Goal: Information Seeking & Learning: Learn about a topic

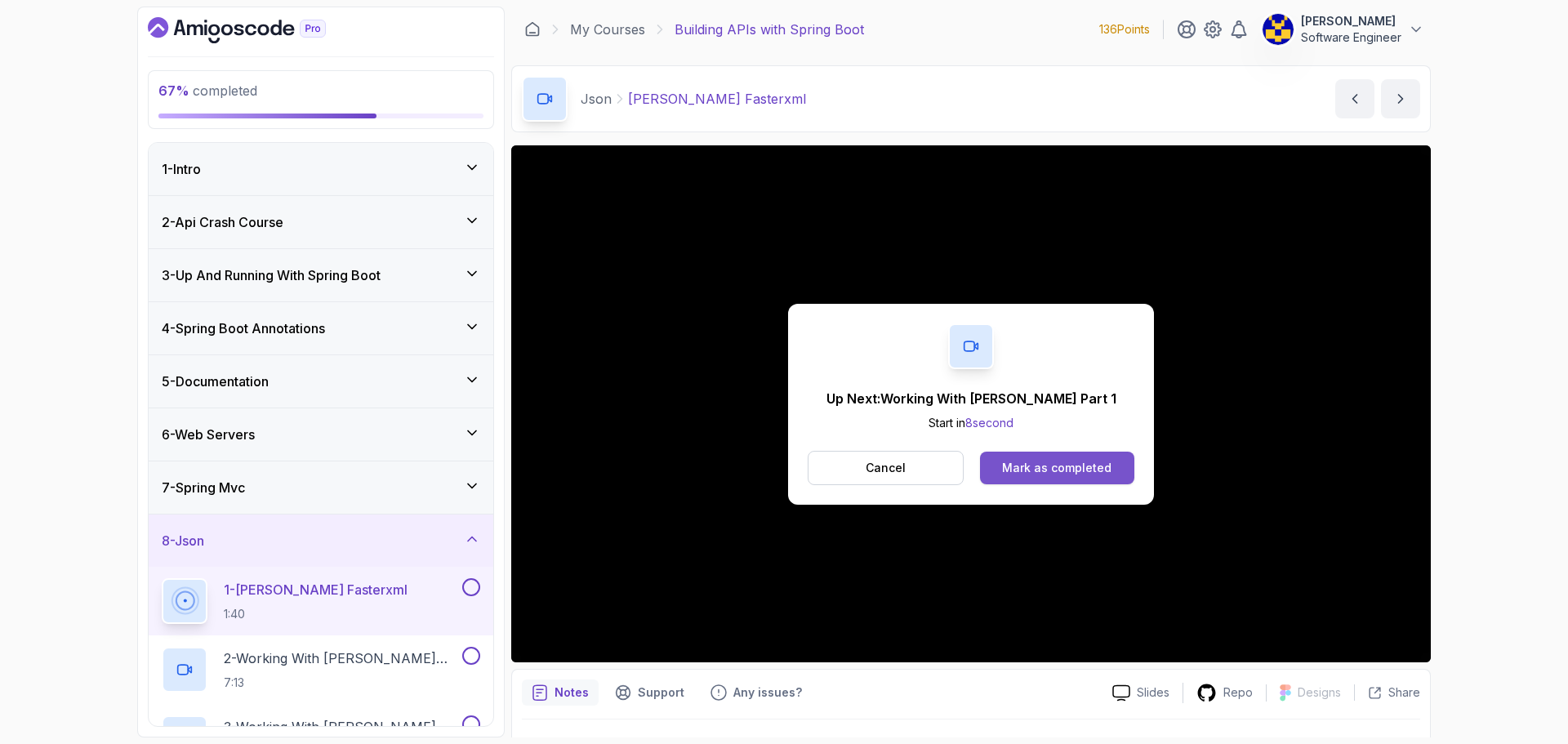
click at [1046, 476] on button "Mark as completed" at bounding box center [1057, 468] width 154 height 33
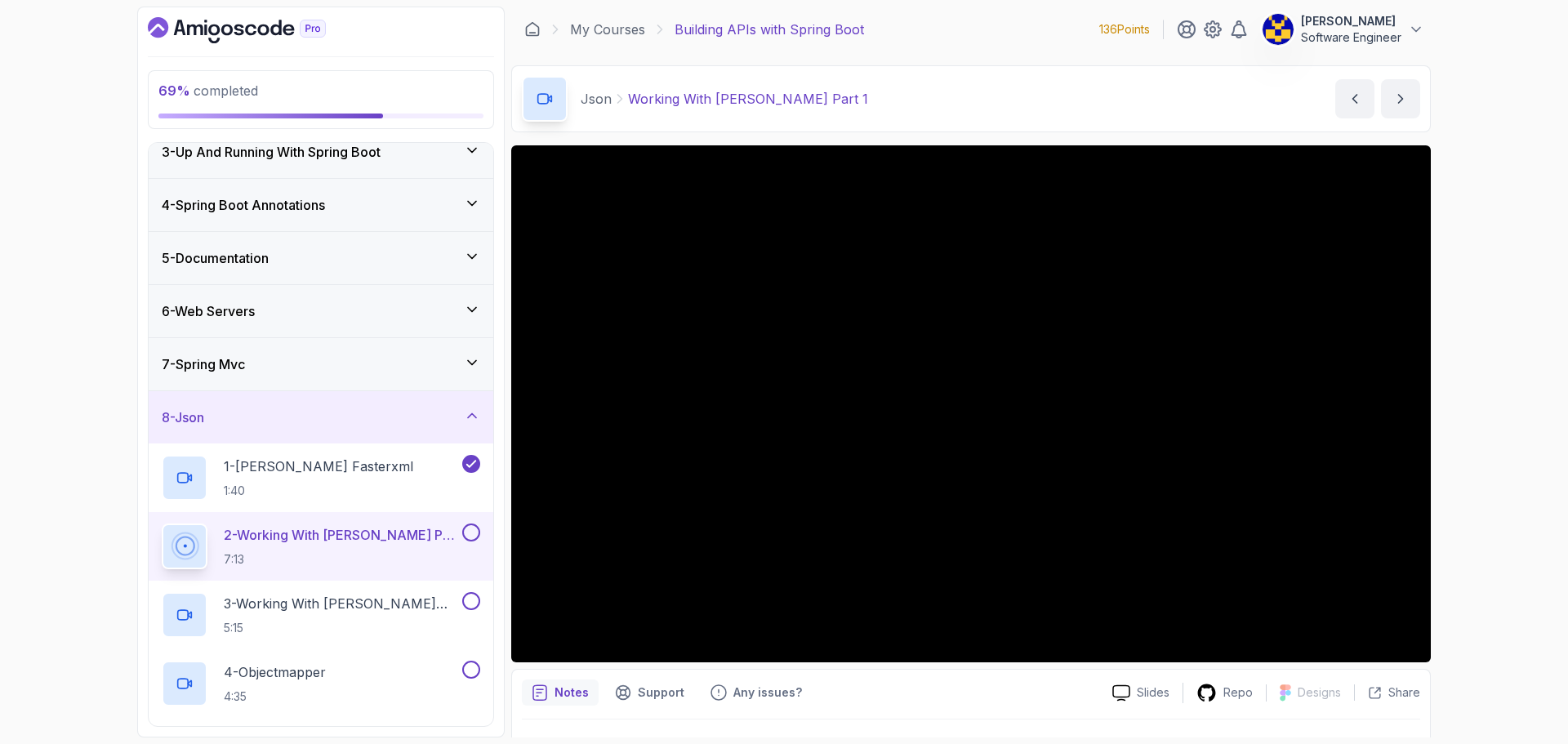
scroll to position [290, 0]
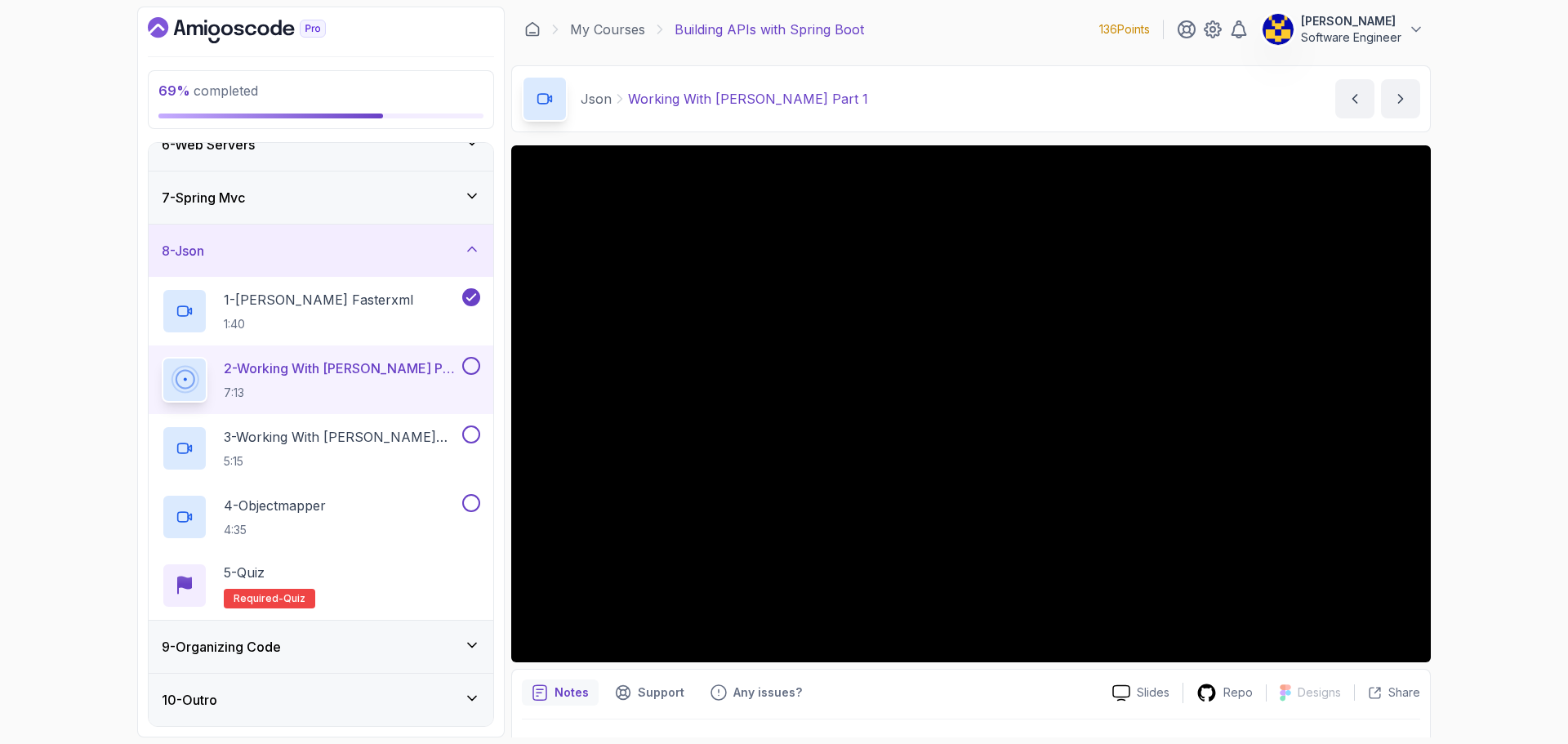
click at [330, 662] on div "9 - Organizing Code" at bounding box center [321, 646] width 344 height 52
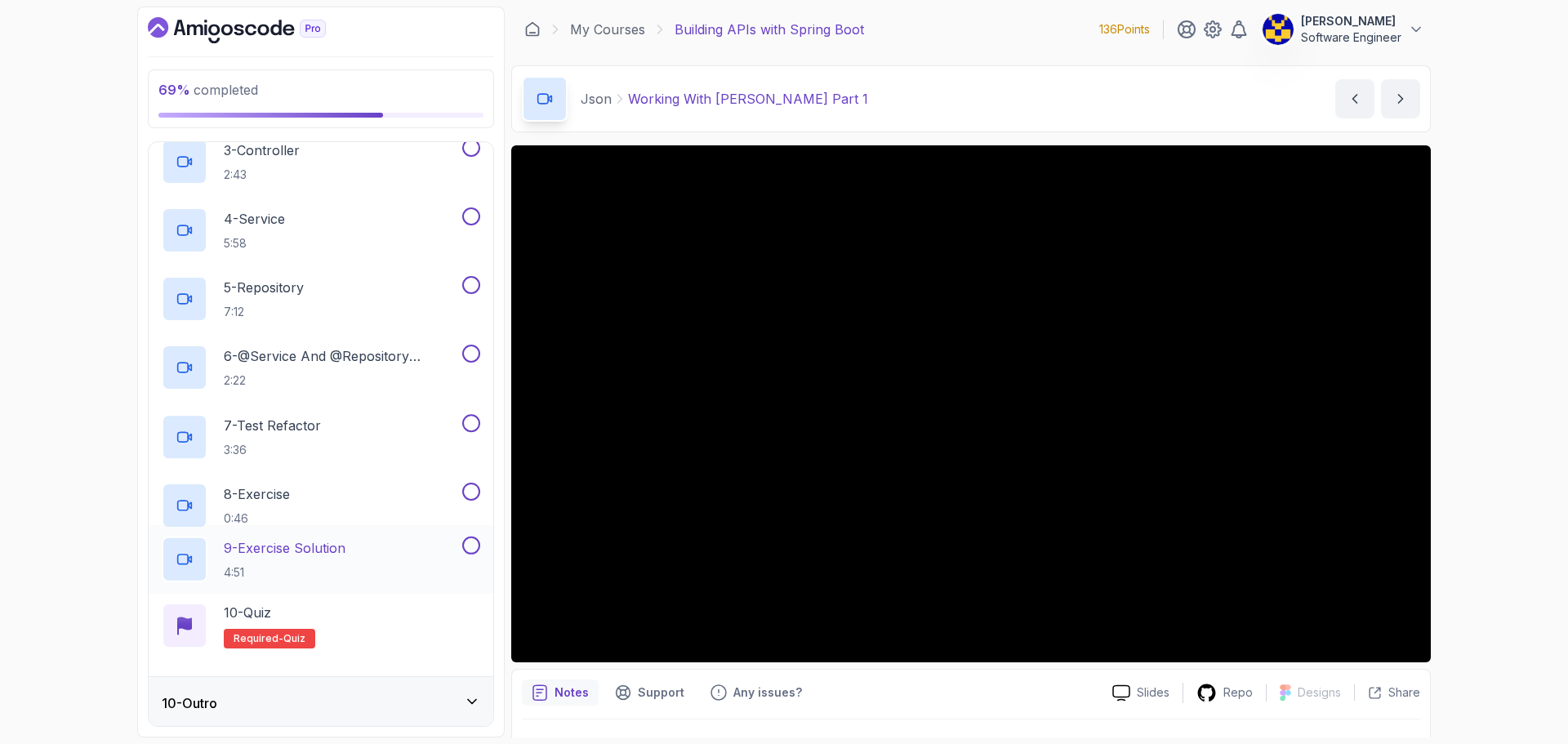
scroll to position [632, 0]
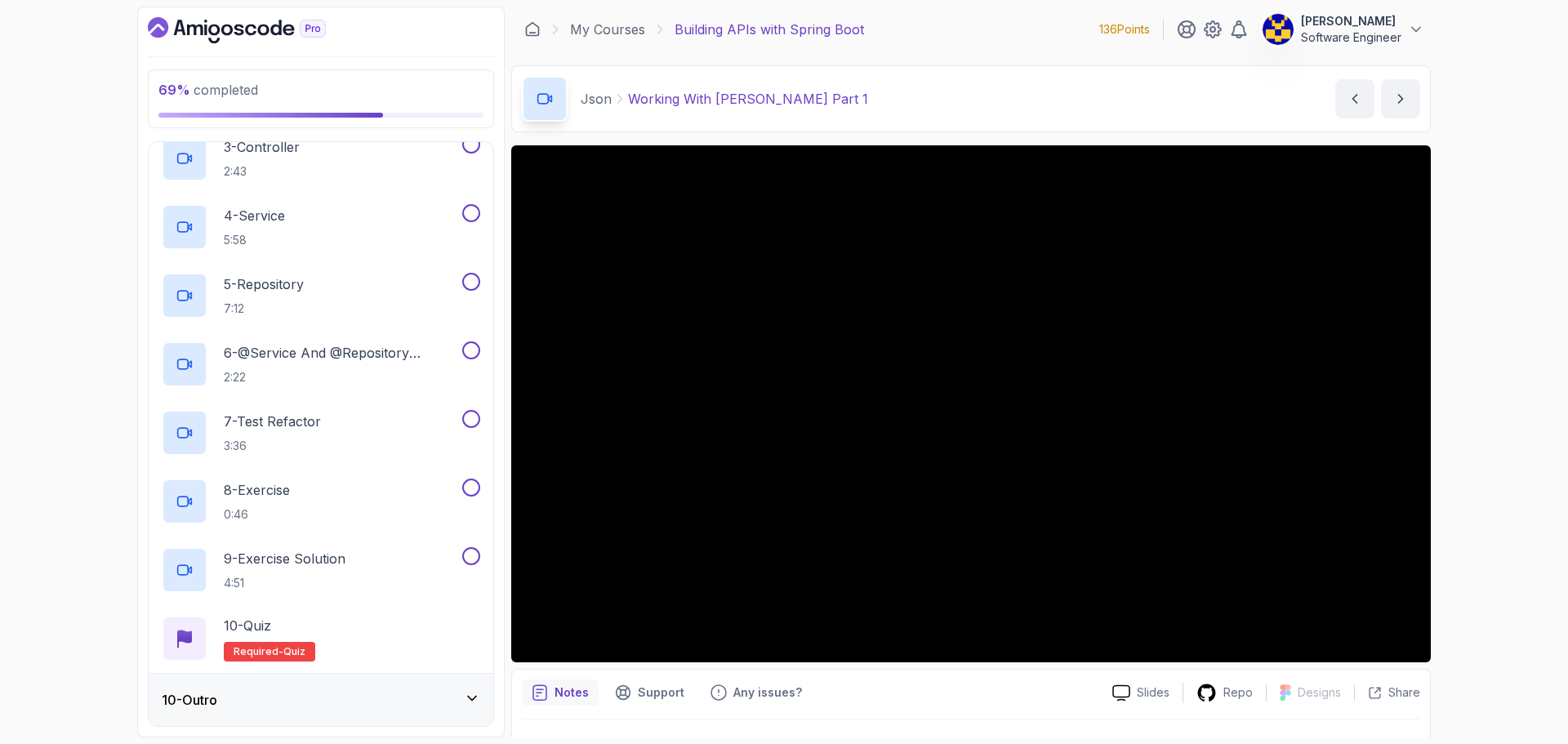
click at [319, 702] on div "10 - Outro" at bounding box center [322, 700] width 319 height 19
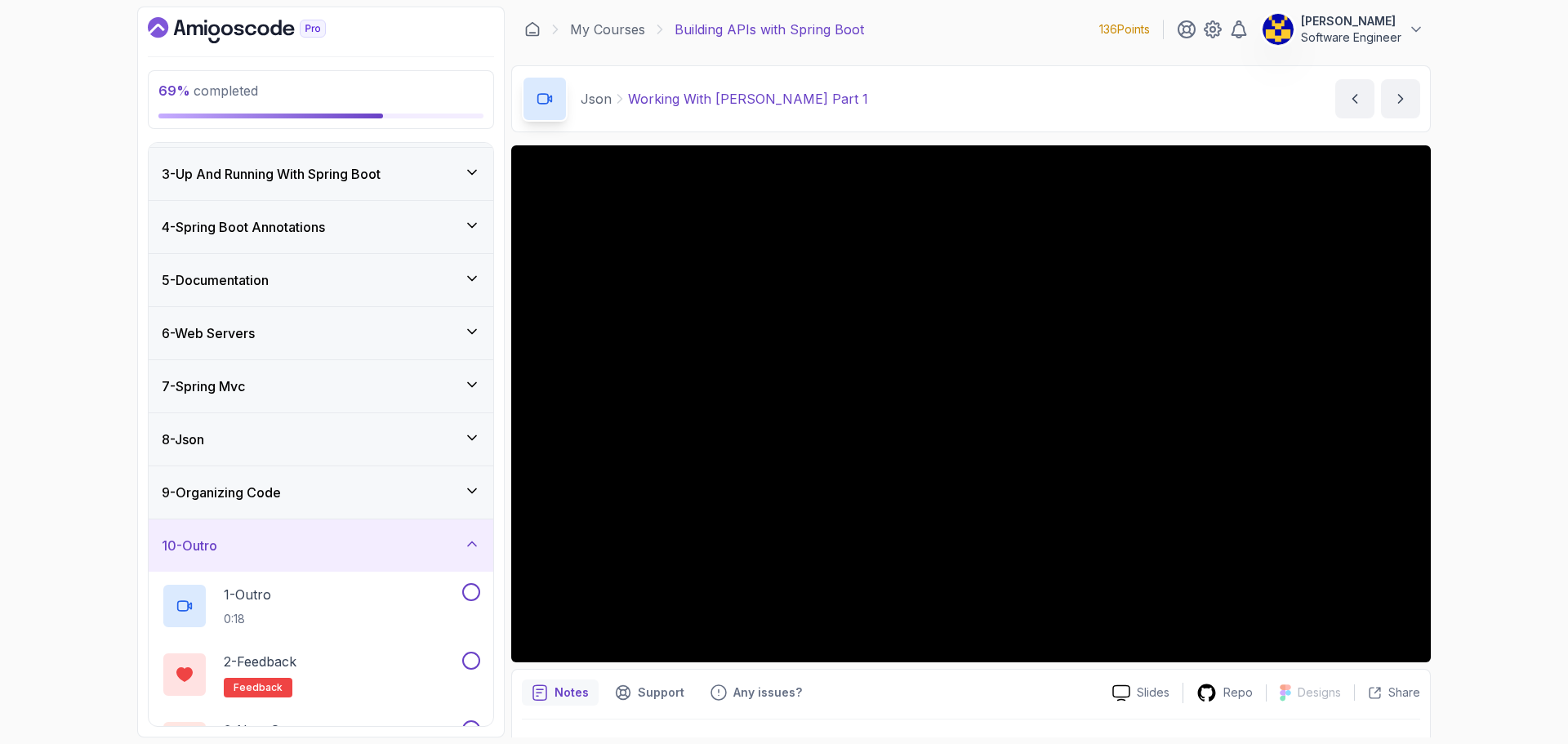
scroll to position [0, 0]
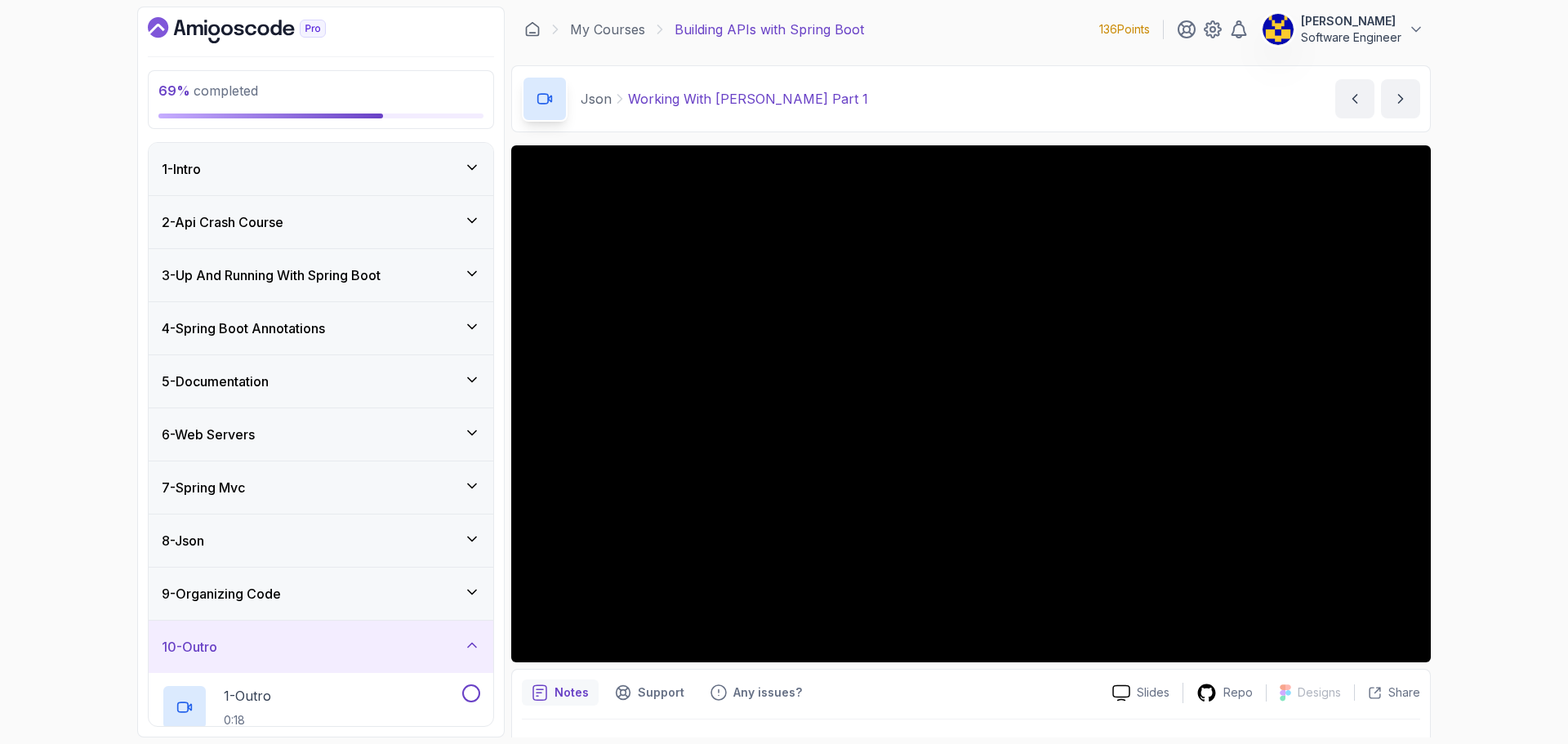
click at [255, 27] on icon "Dashboard" at bounding box center [250, 30] width 11 height 11
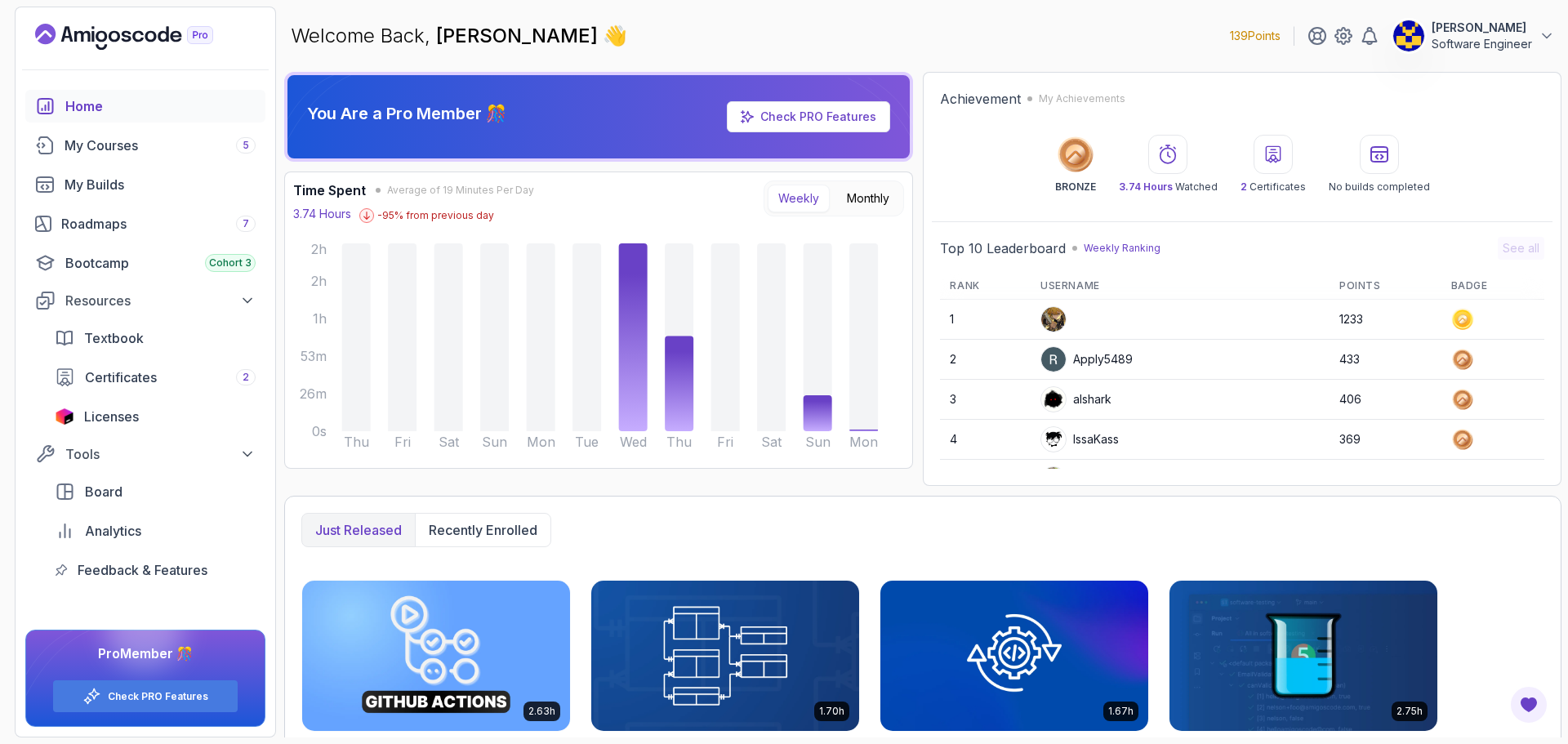
click at [95, 93] on link "Home" at bounding box center [145, 106] width 240 height 33
click at [97, 107] on div "Home" at bounding box center [160, 106] width 190 height 19
click at [132, 34] on icon "Landing page" at bounding box center [124, 37] width 178 height 26
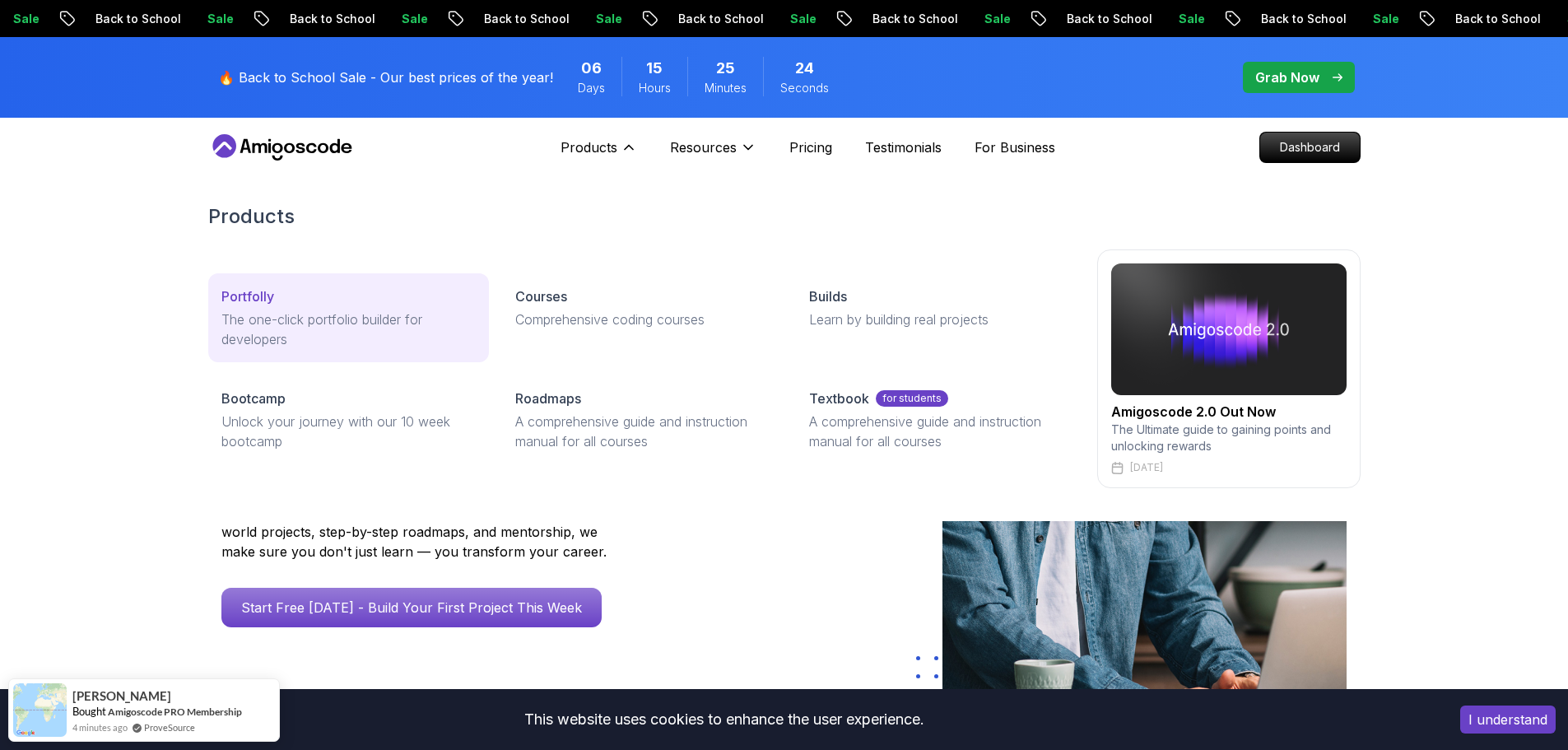
click at [305, 298] on div "Portfolly" at bounding box center [348, 296] width 255 height 20
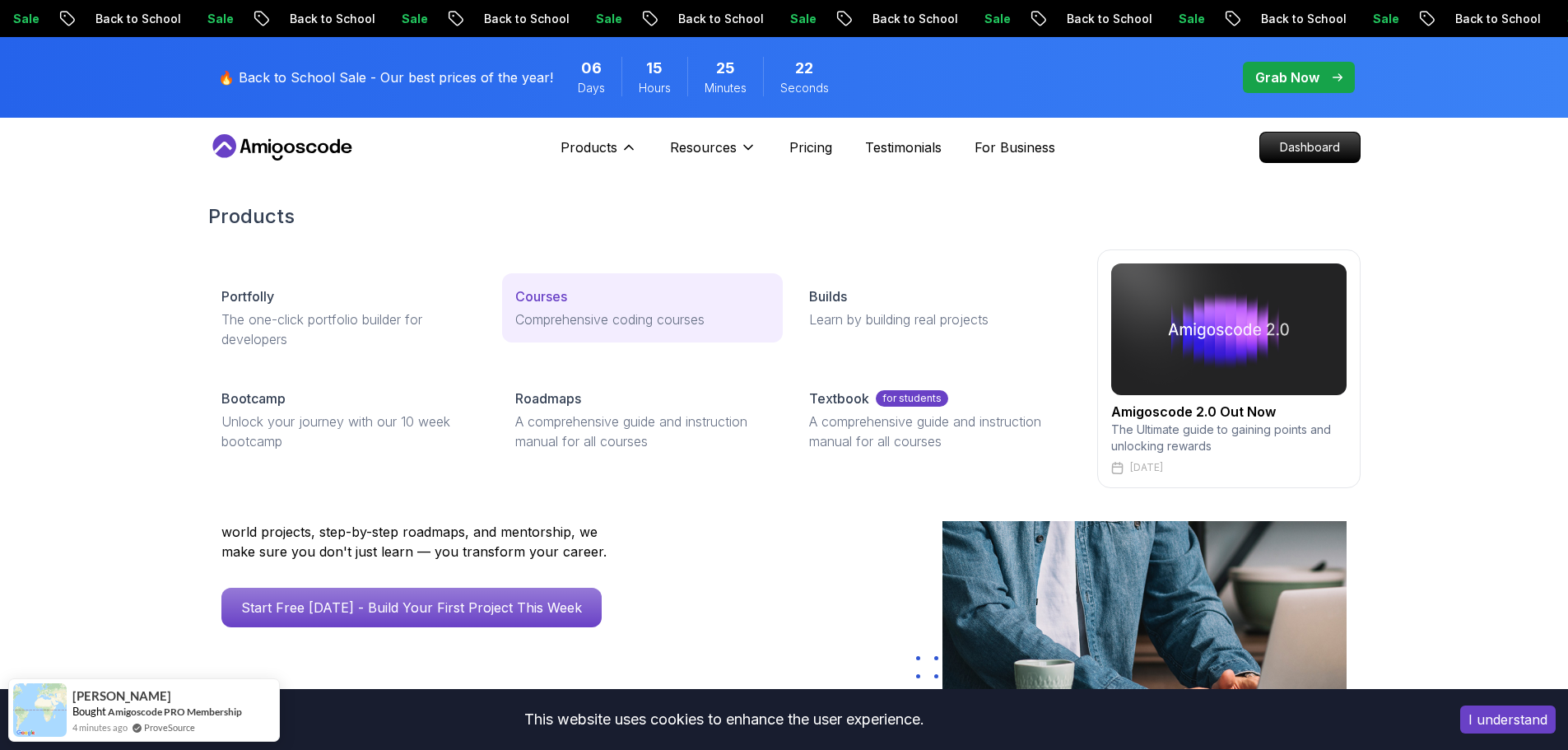
click at [612, 315] on p "Comprehensive coding courses" at bounding box center [642, 320] width 255 height 20
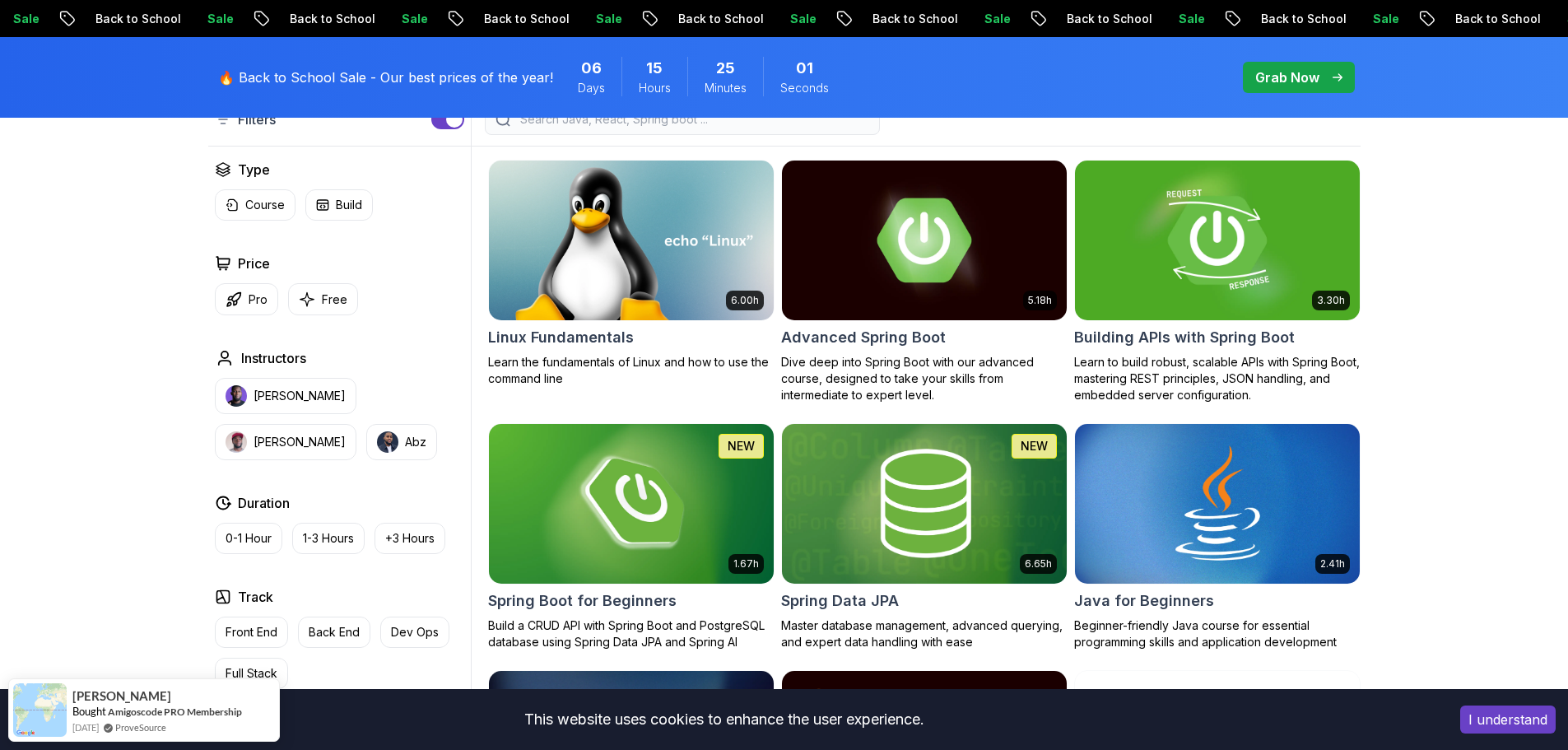
scroll to position [472, 0]
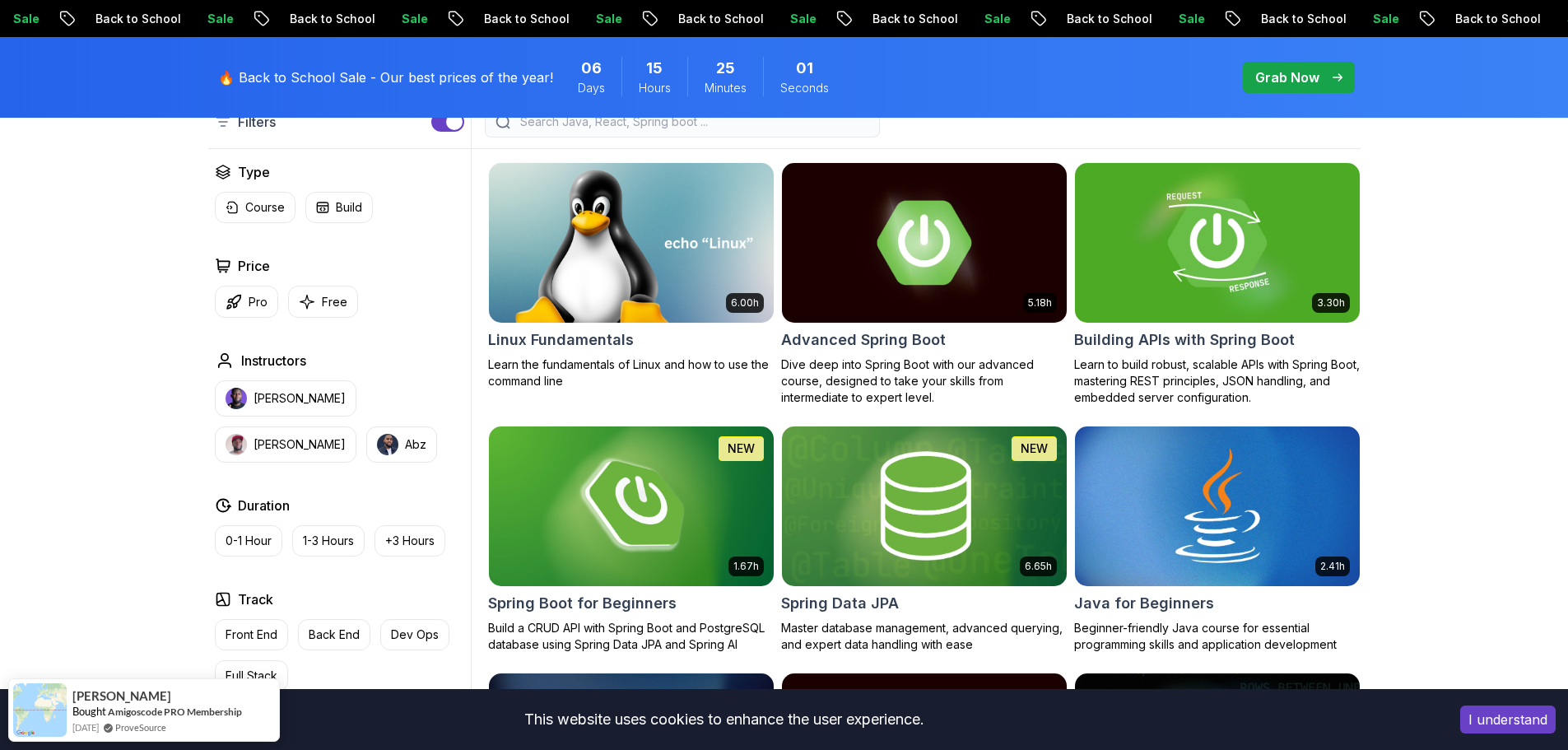
click at [1252, 252] on img at bounding box center [1217, 242] width 299 height 167
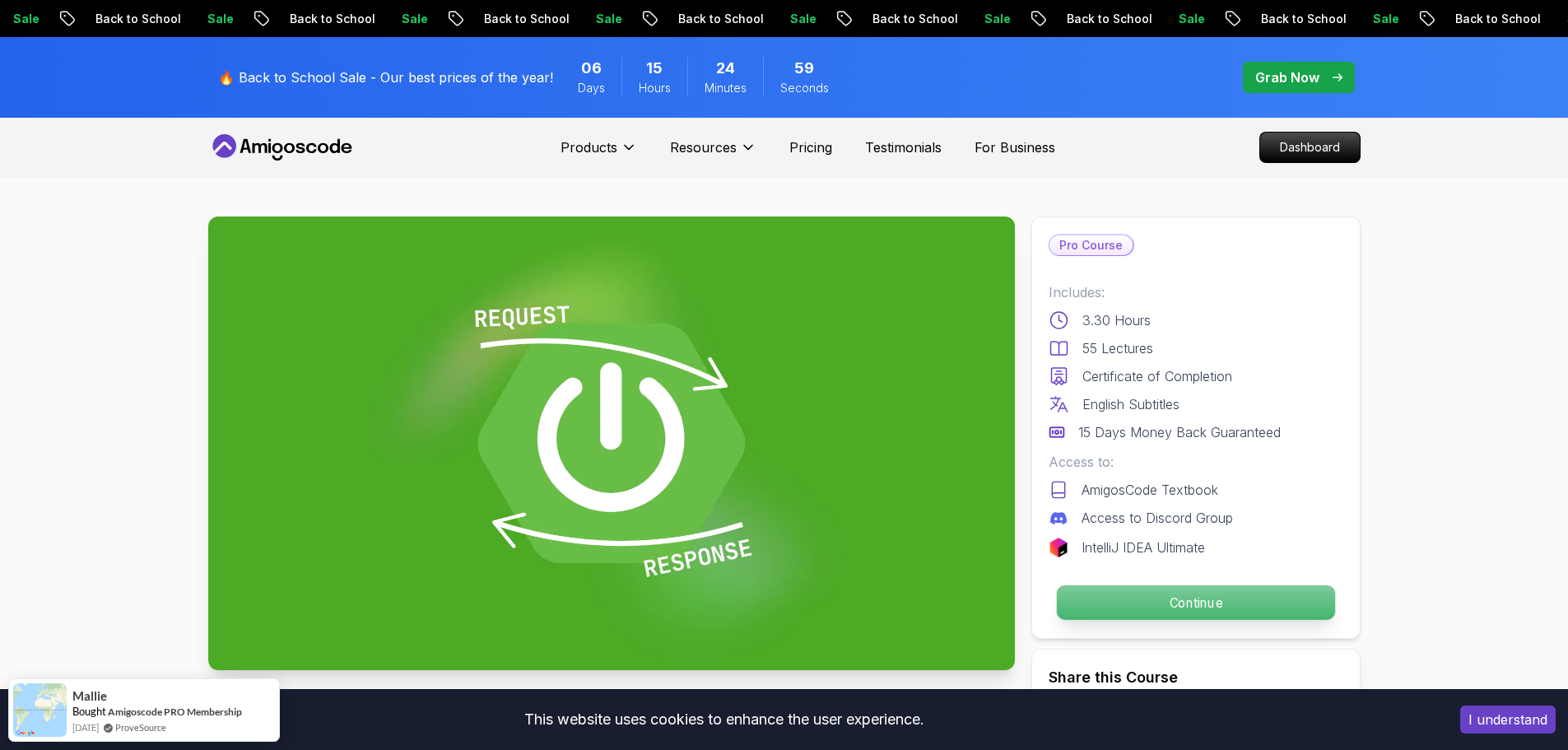
click at [1124, 596] on p "Continue" at bounding box center [1195, 602] width 278 height 35
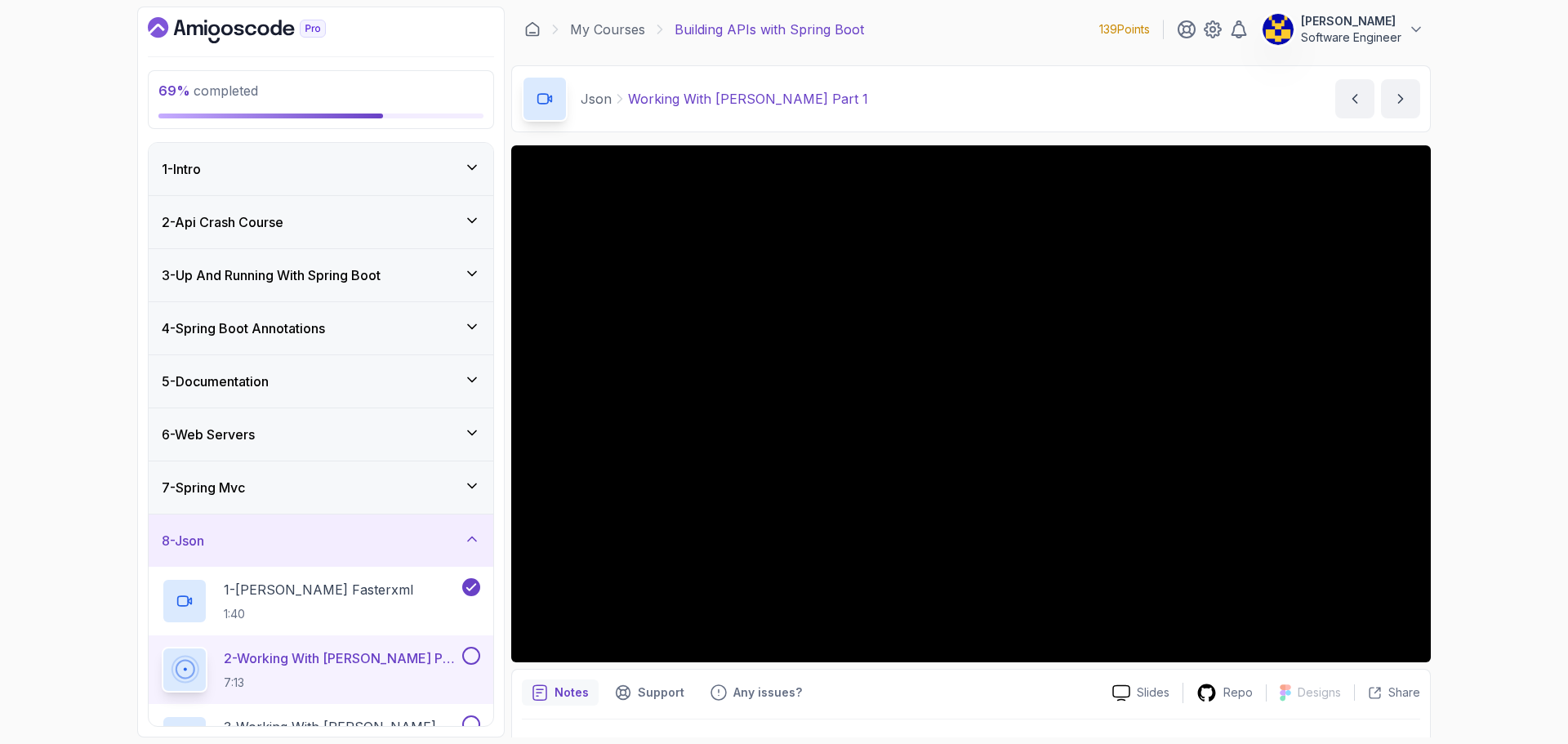
scroll to position [39, 0]
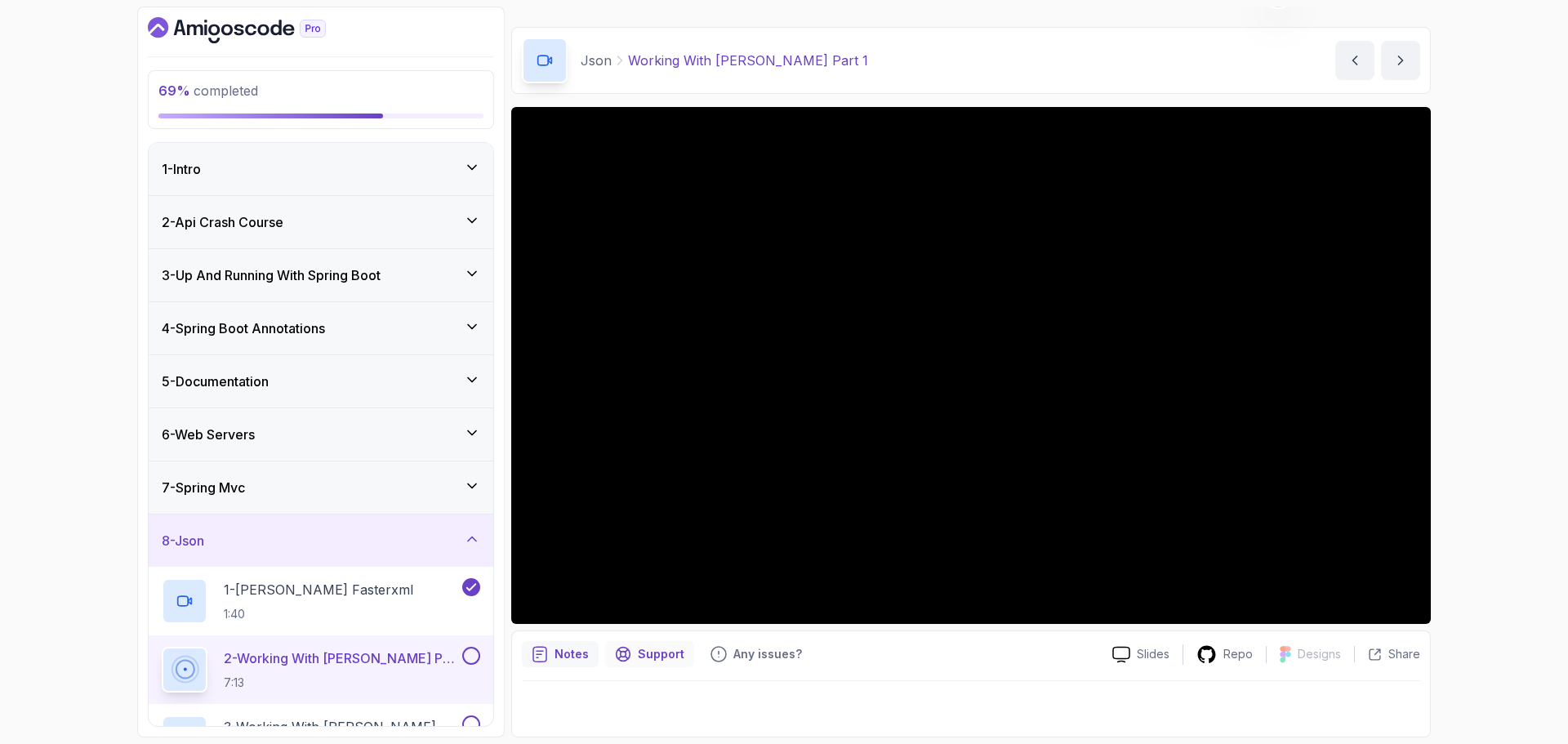
click at [666, 653] on p "Support" at bounding box center [661, 653] width 47 height 17
click at [750, 651] on p "Any issues?" at bounding box center [768, 653] width 69 height 17
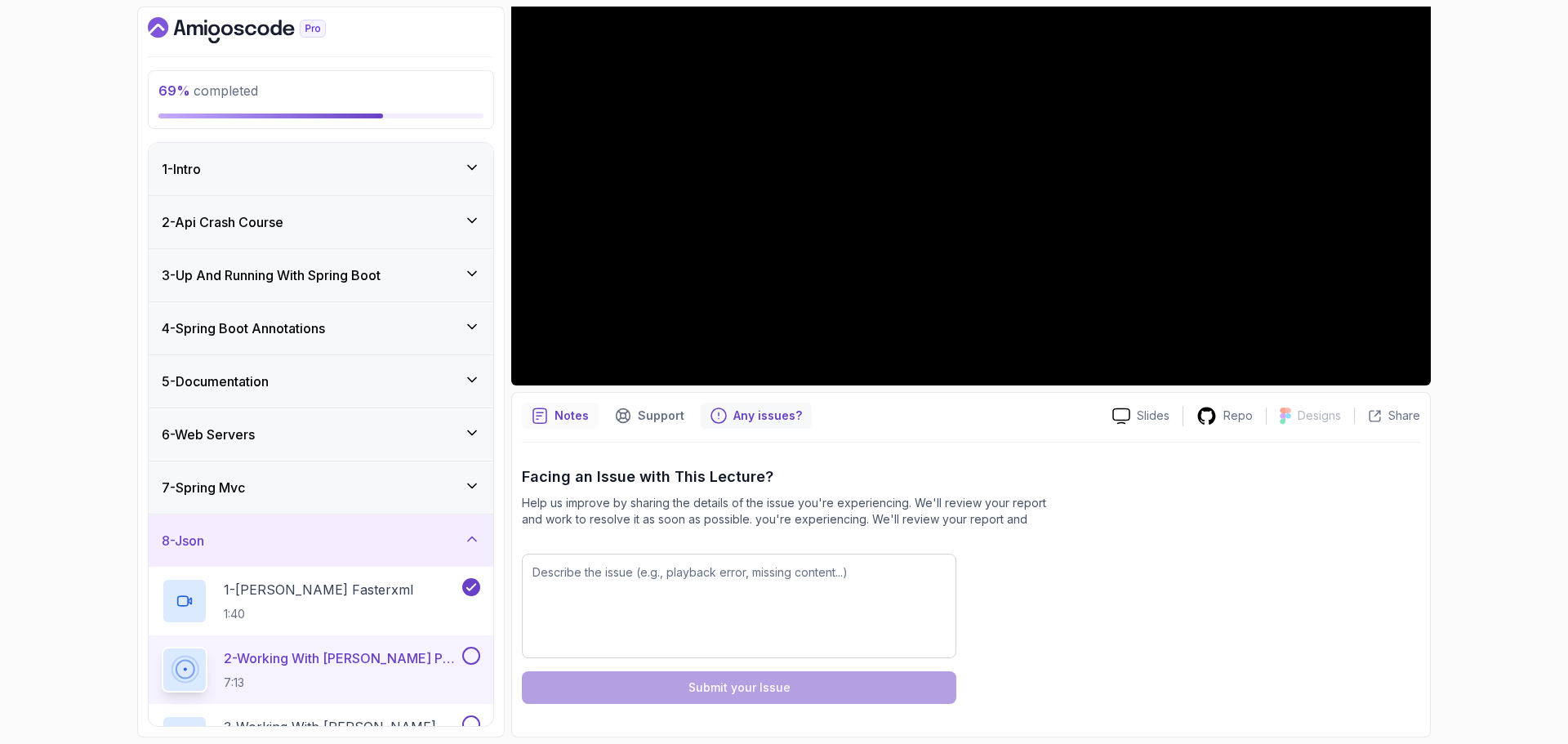
click at [569, 412] on p "Notes" at bounding box center [572, 416] width 34 height 17
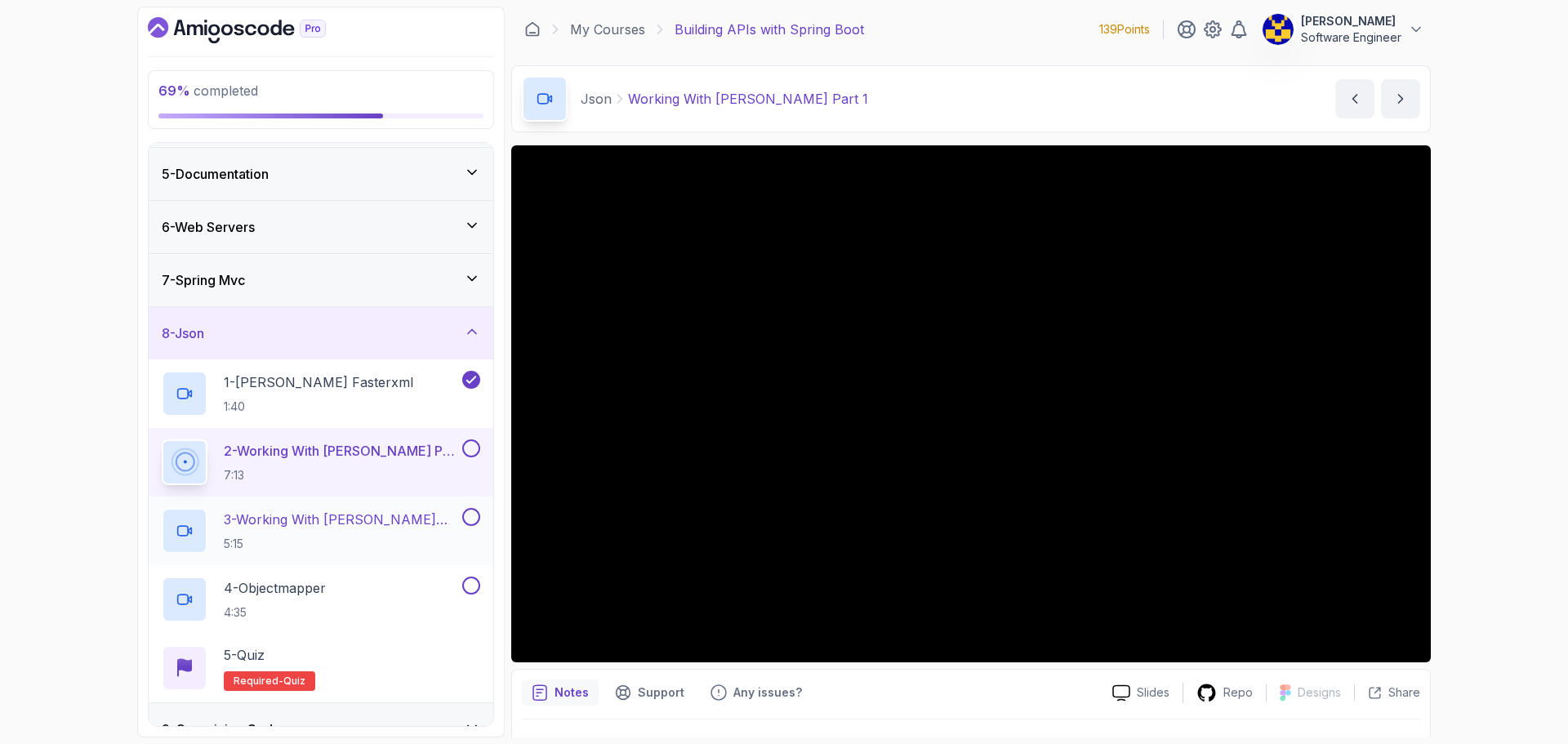
scroll to position [290, 0]
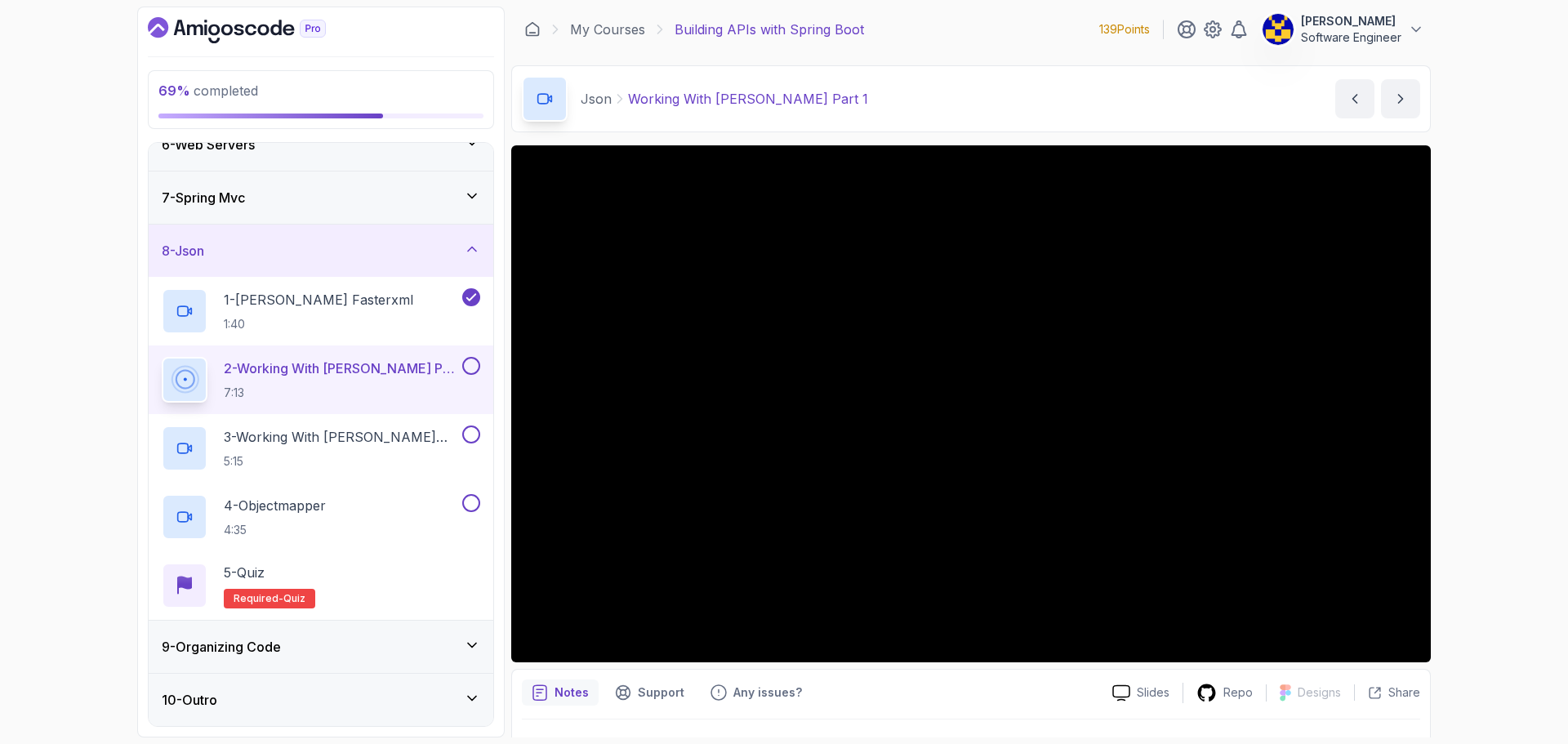
click at [367, 637] on div "9 - Organizing Code" at bounding box center [322, 646] width 319 height 19
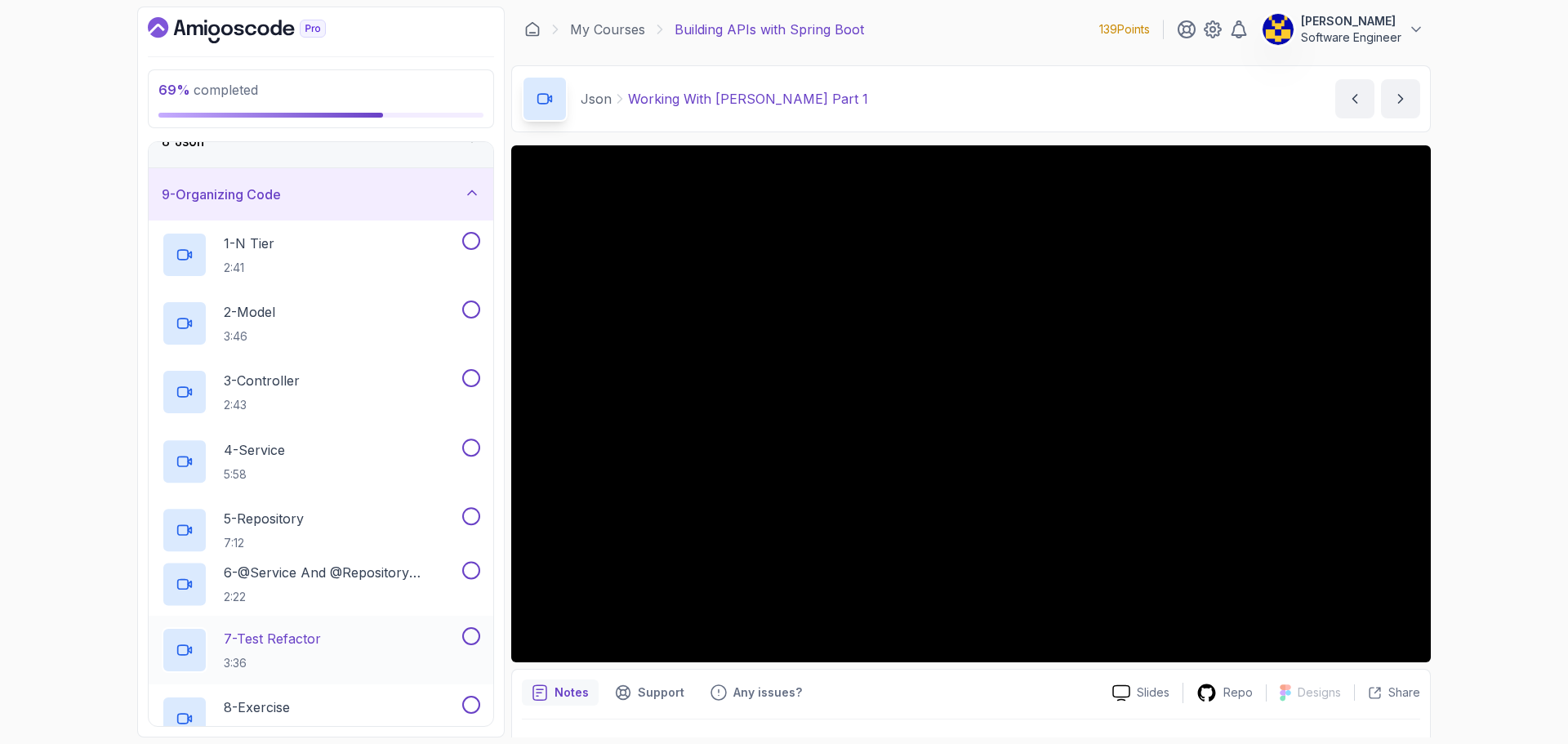
scroll to position [409, 0]
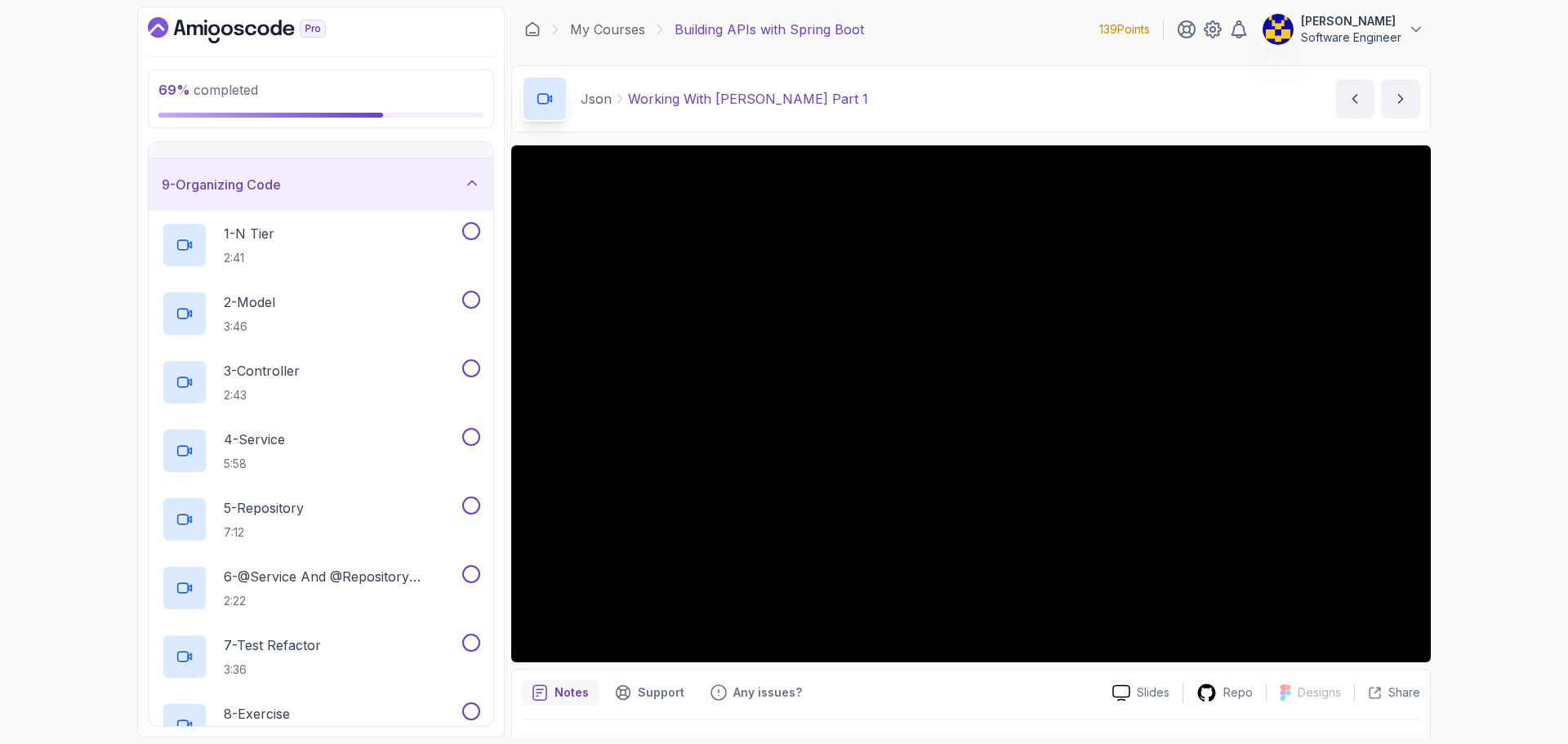
click at [399, 187] on div "9 - Organizing Code" at bounding box center [322, 184] width 319 height 19
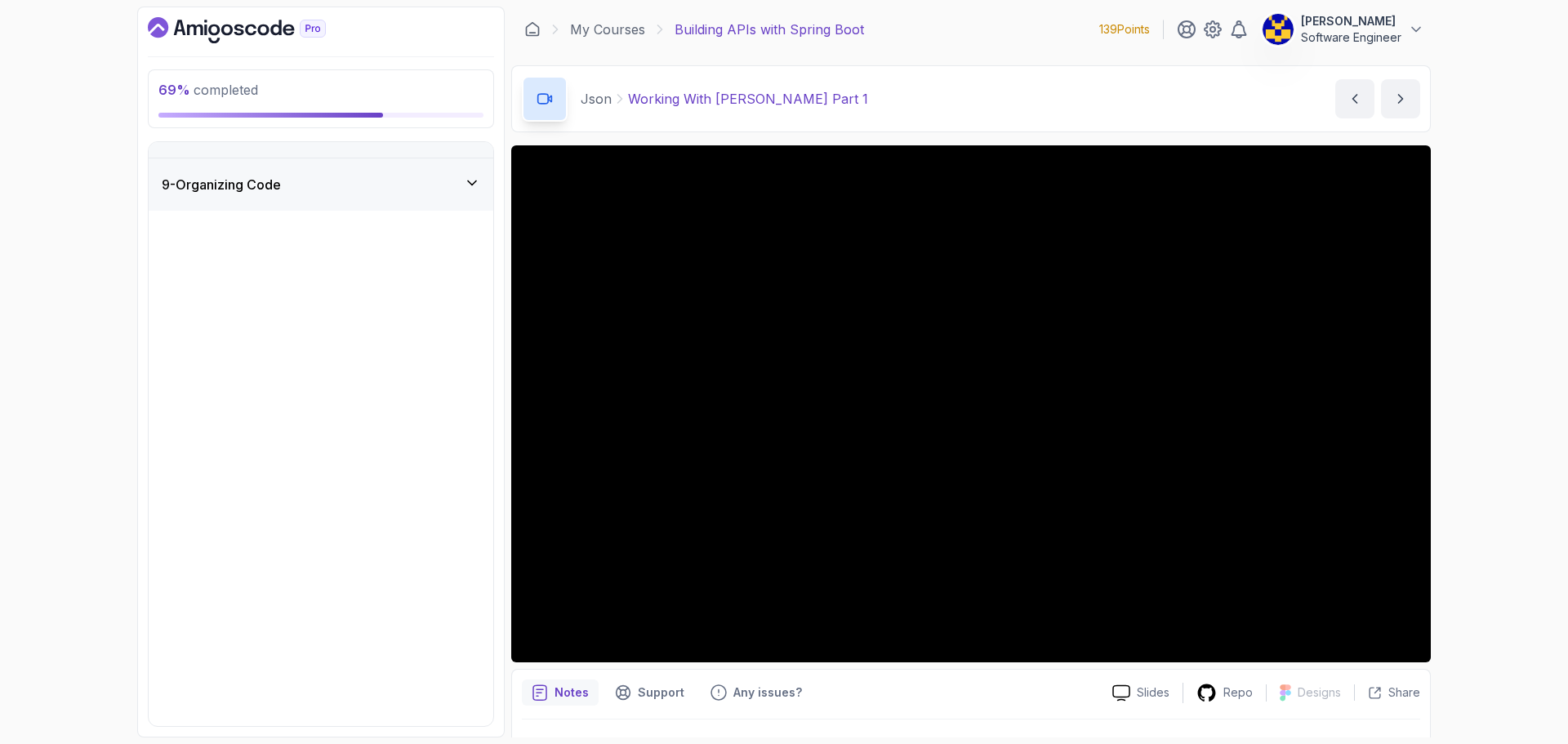
scroll to position [0, 0]
